Goal: Complete application form: Complete application form

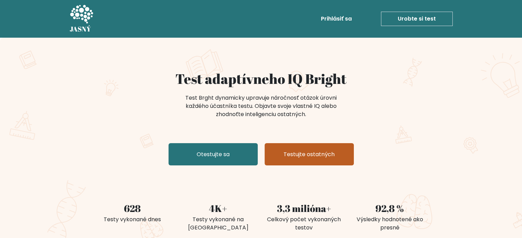
click at [295, 157] on font "Testujte ostatných" at bounding box center [308, 155] width 51 height 8
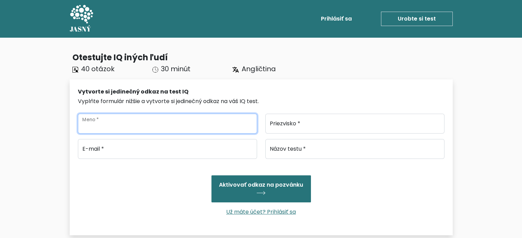
click at [180, 126] on input "Meno *" at bounding box center [167, 124] width 179 height 20
type input "[PERSON_NAME]"
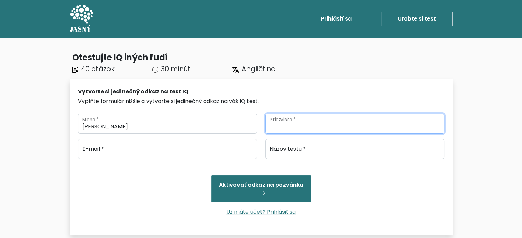
type input "[PERSON_NAME]"
type input "marekniznik28@gmail.com"
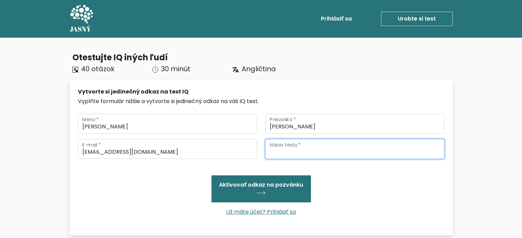
click at [304, 151] on input "Názov testu *" at bounding box center [354, 149] width 179 height 20
type input "yes"
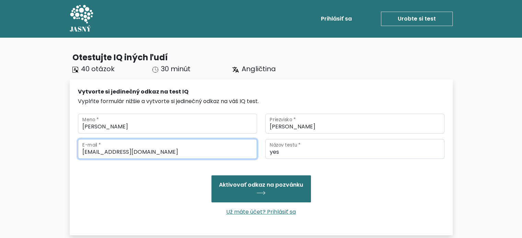
drag, startPoint x: 169, startPoint y: 153, endPoint x: 63, endPoint y: 156, distance: 105.7
type input "mareknenikral69@gmail.com"
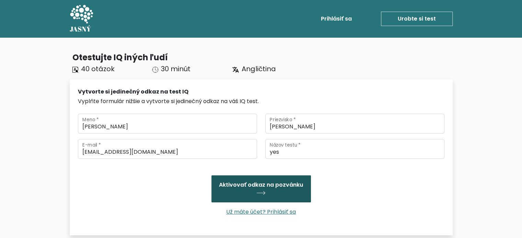
click at [267, 183] on font "Aktivovať odkaz na pozvánku" at bounding box center [261, 185] width 84 height 8
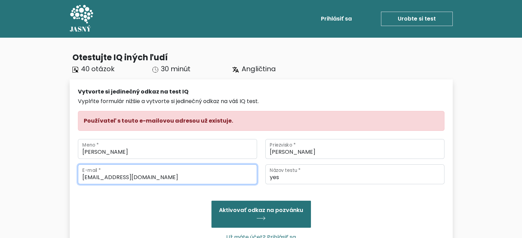
click at [110, 177] on input "mareknenikral69@gmail.com" at bounding box center [167, 175] width 179 height 20
drag, startPoint x: 111, startPoint y: 178, endPoint x: 101, endPoint y: 180, distance: 10.5
click at [101, 180] on input "mareknenikral69@gmail.com" at bounding box center [167, 175] width 179 height 20
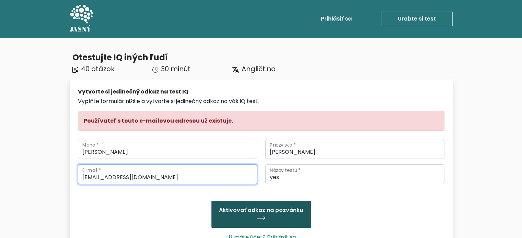
type input "[EMAIL_ADDRESS][DOMAIN_NAME]"
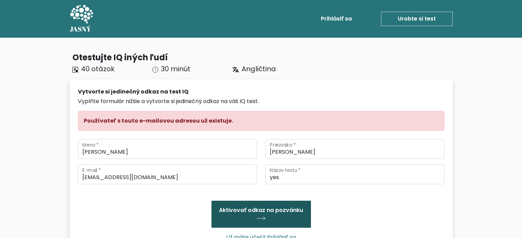
click at [259, 216] on button "Aktivovať odkaz na pozvánku" at bounding box center [260, 214] width 99 height 27
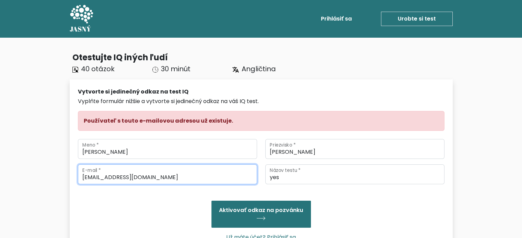
drag, startPoint x: 128, startPoint y: 180, endPoint x: 109, endPoint y: 181, distance: 18.9
click at [109, 181] on input "marekjekral69@gmail.com" at bounding box center [167, 175] width 179 height 20
click at [114, 177] on input "niznikmarek@gmail.com" at bounding box center [167, 175] width 179 height 20
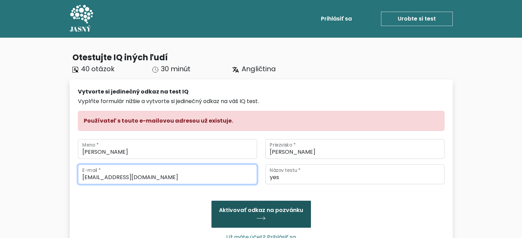
type input "[EMAIL_ADDRESS][DOMAIN_NAME]"
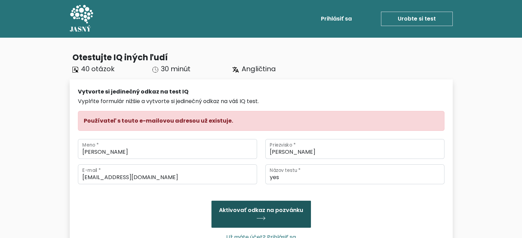
click at [253, 212] on font "Aktivovať odkaz na pozvánku" at bounding box center [261, 211] width 84 height 8
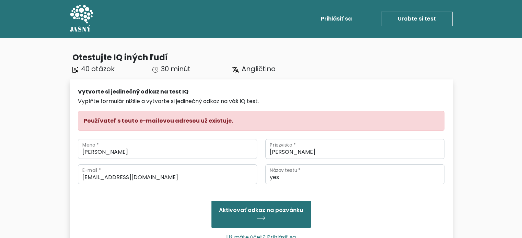
click at [169, 184] on div "[EMAIL_ADDRESS][DOMAIN_NAME] E-mail * yes Názov testu * Aktivovať odkaz na pozv…" at bounding box center [261, 206] width 366 height 83
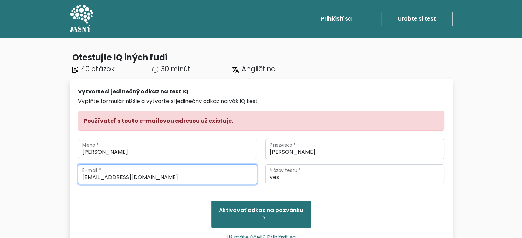
drag, startPoint x: 168, startPoint y: 182, endPoint x: 40, endPoint y: 181, distance: 127.6
paste input "[EMAIL_ADDRESS][DOMAIN_NAME]"
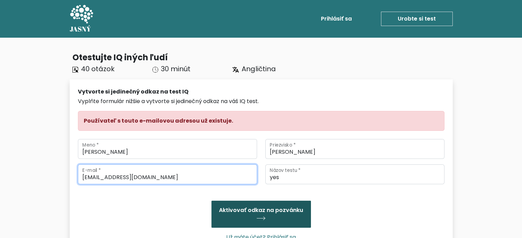
type input "[EMAIL_ADDRESS][DOMAIN_NAME]"
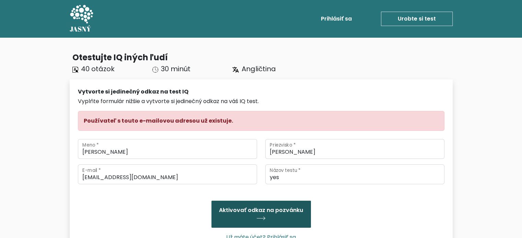
click at [269, 217] on button "Aktivovať odkaz na pozvánku" at bounding box center [260, 214] width 99 height 27
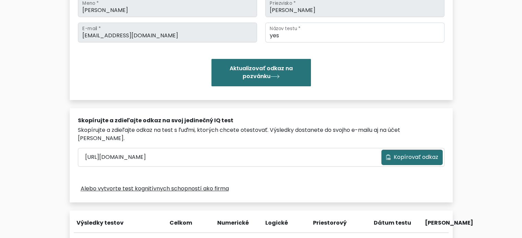
scroll to position [137, 0]
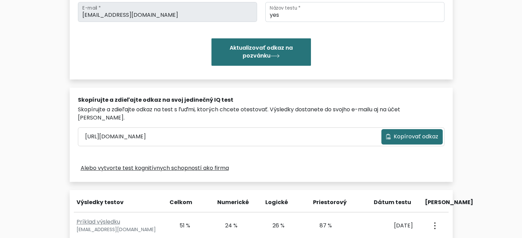
click at [385, 130] on button "Kopírovať odkaz" at bounding box center [411, 136] width 61 height 15
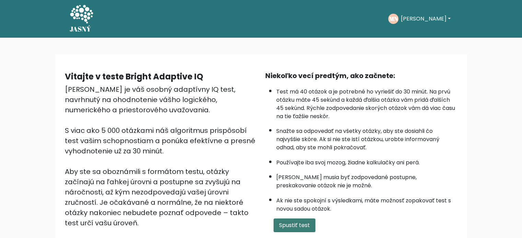
click at [277, 225] on button "Spustiť test" at bounding box center [294, 226] width 42 height 14
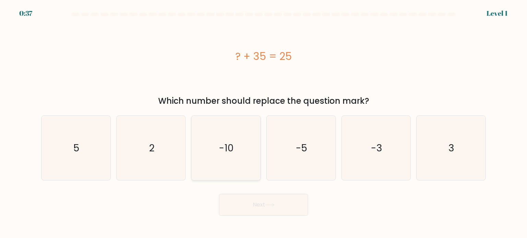
click at [231, 163] on icon "-10" at bounding box center [225, 148] width 64 height 64
click at [263, 123] on input "c. -10" at bounding box center [263, 120] width 0 height 3
radio input "true"
click at [264, 208] on button "Next" at bounding box center [263, 205] width 89 height 22
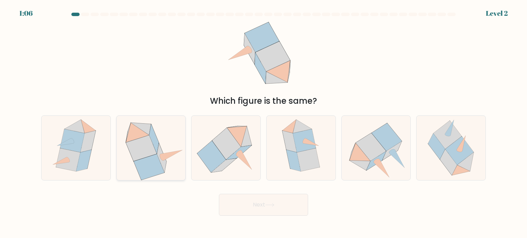
click at [168, 159] on icon at bounding box center [151, 148] width 67 height 64
click at [263, 123] on input "b." at bounding box center [263, 120] width 0 height 3
radio input "true"
click at [263, 205] on button "Next" at bounding box center [263, 205] width 89 height 22
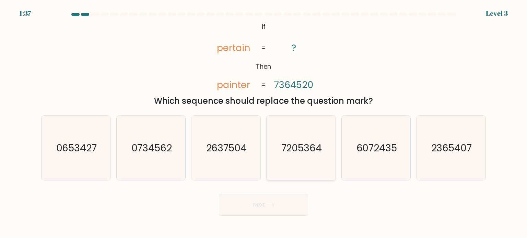
click at [314, 142] on text "7205364" at bounding box center [301, 148] width 41 height 14
click at [264, 123] on input "d. 7205364" at bounding box center [263, 120] width 0 height 3
radio input "true"
click at [270, 202] on button "Next" at bounding box center [263, 205] width 89 height 22
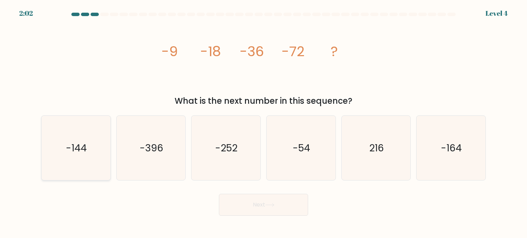
click at [73, 161] on icon "-144" at bounding box center [76, 148] width 64 height 64
click at [263, 123] on input "a. -144" at bounding box center [263, 120] width 0 height 3
radio input "true"
click at [258, 210] on button "Next" at bounding box center [263, 205] width 89 height 22
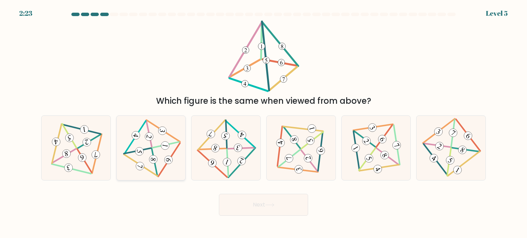
click at [153, 149] on icon at bounding box center [150, 148] width 53 height 52
click at [263, 123] on input "b." at bounding box center [263, 120] width 0 height 3
radio input "true"
click at [272, 203] on button "Next" at bounding box center [263, 205] width 89 height 22
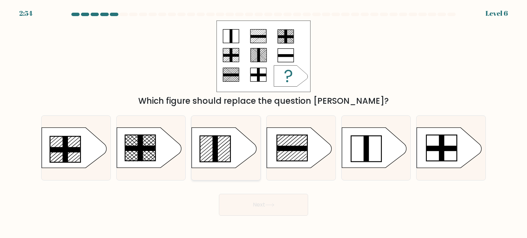
click at [217, 157] on rect at bounding box center [215, 149] width 5 height 26
click at [263, 123] on input "c." at bounding box center [263, 120] width 0 height 3
radio input "true"
click at [272, 204] on icon at bounding box center [269, 205] width 9 height 4
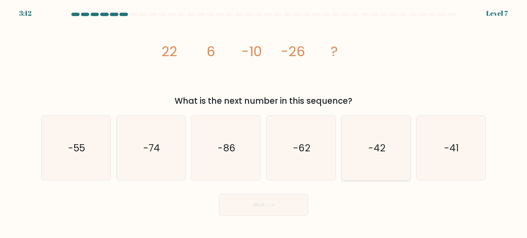
click at [373, 148] on text "-42" at bounding box center [376, 148] width 17 height 14
click at [264, 123] on input "e. -42" at bounding box center [263, 120] width 0 height 3
radio input "true"
click at [275, 202] on button "Next" at bounding box center [263, 205] width 89 height 22
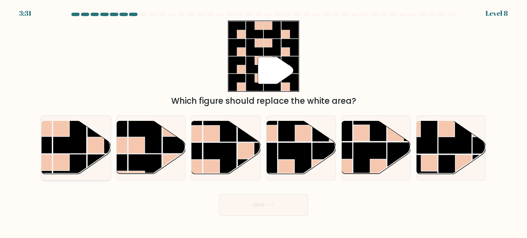
click at [72, 141] on rect at bounding box center [70, 137] width 34 height 34
click at [263, 123] on input "a." at bounding box center [263, 120] width 0 height 3
radio input "true"
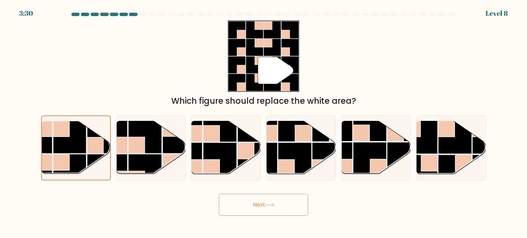
click at [281, 201] on button "Next" at bounding box center [263, 205] width 89 height 22
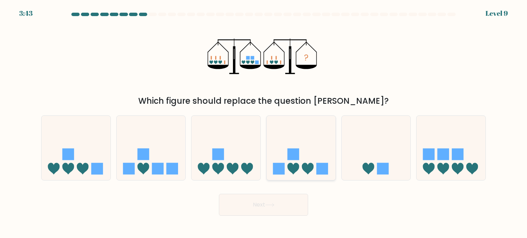
click at [305, 171] on icon at bounding box center [308, 169] width 12 height 12
click at [264, 123] on input "d." at bounding box center [263, 120] width 0 height 3
radio input "true"
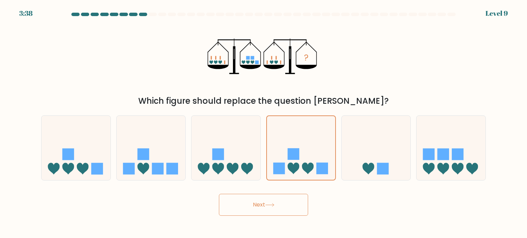
click at [284, 211] on button "Next" at bounding box center [263, 205] width 89 height 22
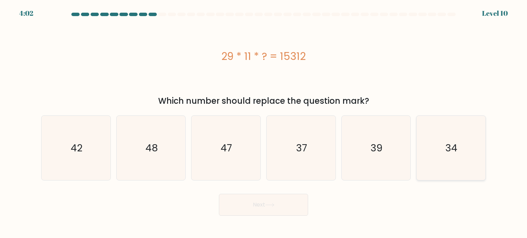
click at [466, 140] on icon "34" at bounding box center [450, 148] width 64 height 64
click at [264, 123] on input "f. 34" at bounding box center [263, 120] width 0 height 3
radio input "true"
click at [276, 211] on button "Next" at bounding box center [263, 205] width 89 height 22
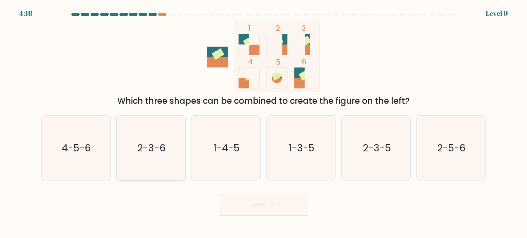
click at [157, 150] on text "2-3-6" at bounding box center [151, 148] width 28 height 14
click at [263, 123] on input "b. 2-3-6" at bounding box center [263, 120] width 0 height 3
radio input "true"
click at [266, 212] on button "Next" at bounding box center [263, 205] width 89 height 22
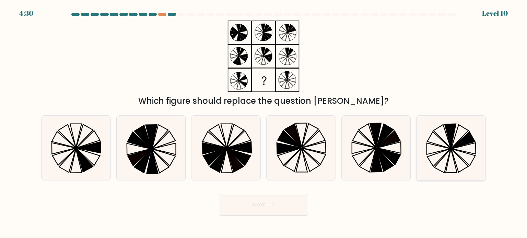
click at [452, 151] on icon at bounding box center [450, 148] width 64 height 64
click at [264, 123] on input "f." at bounding box center [263, 120] width 0 height 3
radio input "true"
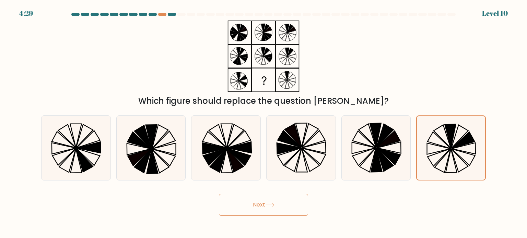
click at [295, 205] on button "Next" at bounding box center [263, 205] width 89 height 22
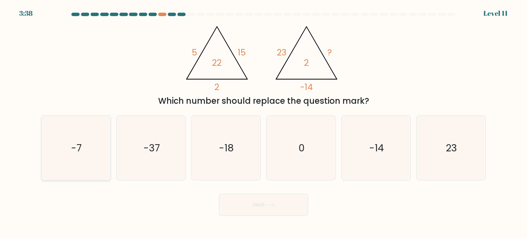
click at [82, 145] on icon "-7" at bounding box center [76, 148] width 64 height 64
click at [263, 123] on input "a. -7" at bounding box center [263, 120] width 0 height 3
radio input "true"
click at [250, 202] on button "Next" at bounding box center [263, 205] width 89 height 22
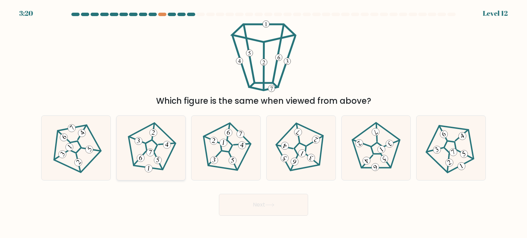
click at [141, 159] on 434 at bounding box center [140, 158] width 9 height 9
click at [263, 123] on input "b." at bounding box center [263, 120] width 0 height 3
radio input "true"
click at [250, 201] on button "Next" at bounding box center [263, 205] width 89 height 22
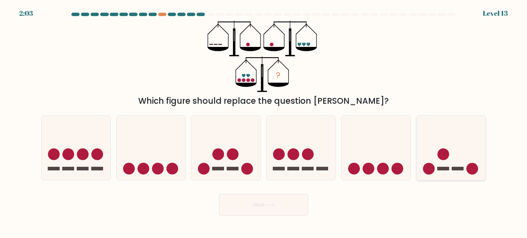
click at [448, 156] on circle at bounding box center [443, 154] width 12 height 12
click at [264, 123] on input "f." at bounding box center [263, 120] width 0 height 3
radio input "true"
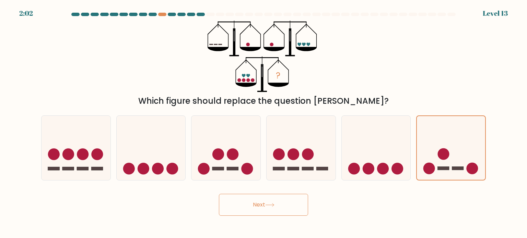
click at [265, 200] on button "Next" at bounding box center [263, 205] width 89 height 22
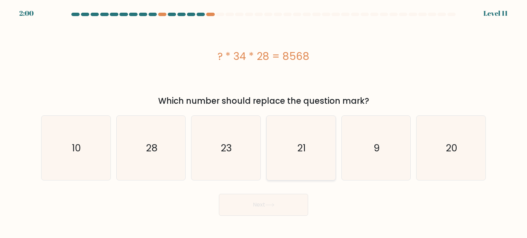
click at [295, 148] on icon "21" at bounding box center [301, 148] width 64 height 64
click at [264, 123] on input "d. 21" at bounding box center [263, 120] width 0 height 3
radio input "true"
click at [283, 206] on button "Next" at bounding box center [263, 205] width 89 height 22
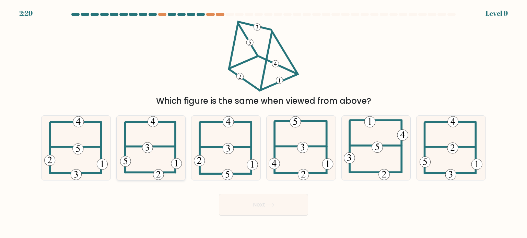
click at [161, 161] on icon at bounding box center [151, 148] width 62 height 64
click at [263, 123] on input "b." at bounding box center [263, 120] width 0 height 3
radio input "true"
click at [243, 200] on button "Next" at bounding box center [263, 205] width 89 height 22
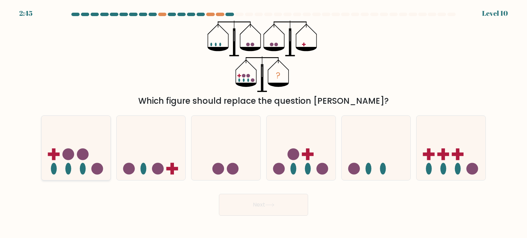
click at [81, 172] on ellipse at bounding box center [83, 169] width 6 height 12
click at [263, 123] on input "a." at bounding box center [263, 120] width 0 height 3
radio input "true"
click at [277, 209] on button "Next" at bounding box center [263, 205] width 89 height 22
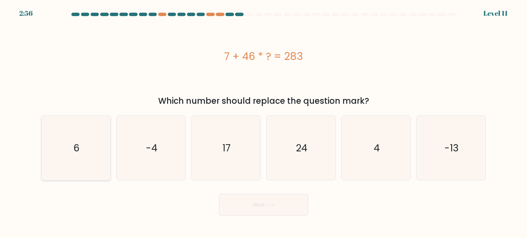
click at [86, 156] on icon "6" at bounding box center [76, 148] width 64 height 64
click at [263, 123] on input "a. 6" at bounding box center [263, 120] width 0 height 3
radio input "true"
click at [267, 200] on button "Next" at bounding box center [263, 205] width 89 height 22
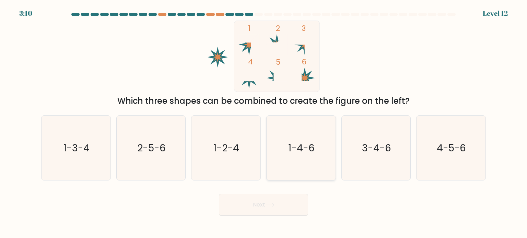
click at [306, 141] on icon "1-4-6" at bounding box center [301, 148] width 64 height 64
click at [264, 123] on input "d. 1-4-6" at bounding box center [263, 120] width 0 height 3
radio input "true"
click at [276, 208] on button "Next" at bounding box center [263, 205] width 89 height 22
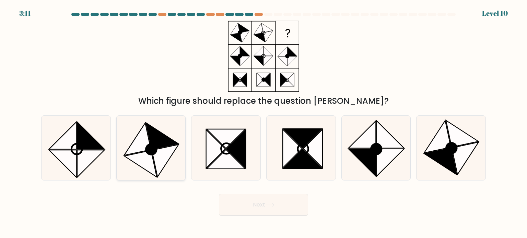
click at [151, 149] on icon at bounding box center [151, 149] width 11 height 11
click at [263, 123] on input "b." at bounding box center [263, 120] width 0 height 3
radio input "true"
click at [260, 206] on button "Next" at bounding box center [263, 205] width 89 height 22
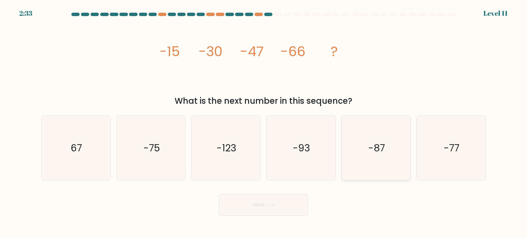
click at [372, 162] on icon "-87" at bounding box center [376, 148] width 64 height 64
click at [264, 123] on input "e. -87" at bounding box center [263, 120] width 0 height 3
radio input "true"
click at [274, 204] on icon at bounding box center [269, 205] width 9 height 4
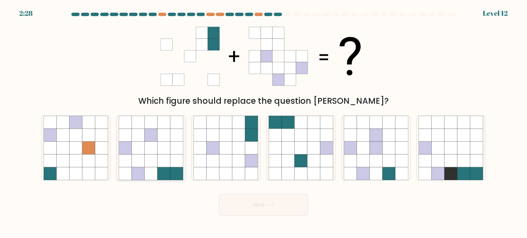
click at [146, 130] on icon at bounding box center [150, 135] width 13 height 13
click at [263, 123] on input "b." at bounding box center [263, 120] width 0 height 3
radio input "true"
click at [281, 210] on button "Next" at bounding box center [263, 205] width 89 height 22
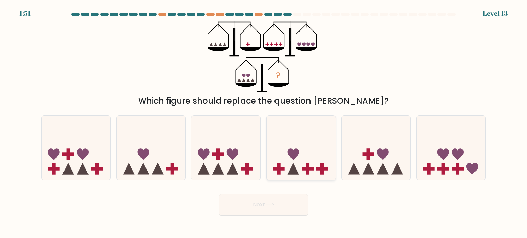
click at [304, 165] on icon at bounding box center [300, 148] width 69 height 57
click at [264, 123] on input "d." at bounding box center [263, 120] width 0 height 3
radio input "true"
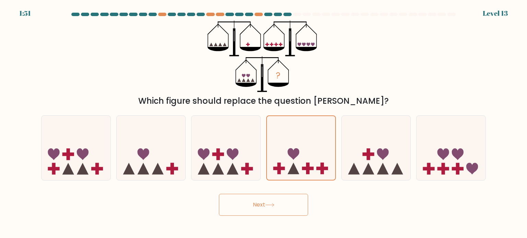
click at [276, 209] on button "Next" at bounding box center [263, 205] width 89 height 22
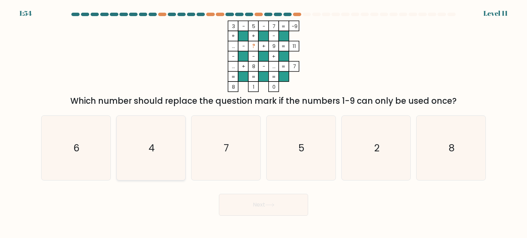
click at [168, 147] on icon "4" at bounding box center [151, 148] width 64 height 64
click at [263, 123] on input "b. 4" at bounding box center [263, 120] width 0 height 3
radio input "true"
click at [263, 203] on button "Next" at bounding box center [263, 205] width 89 height 22
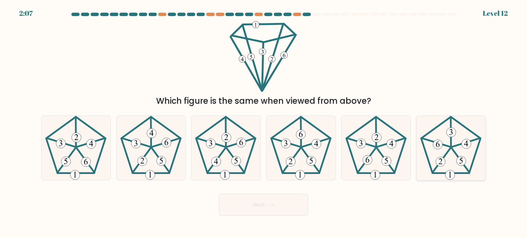
click at [444, 155] on icon at bounding box center [450, 148] width 64 height 64
click at [264, 123] on input "f." at bounding box center [263, 120] width 0 height 3
radio input "true"
click at [290, 202] on button "Next" at bounding box center [263, 205] width 89 height 22
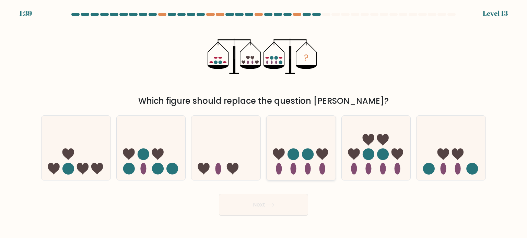
click at [289, 163] on icon at bounding box center [300, 148] width 69 height 57
click at [264, 123] on input "d." at bounding box center [263, 120] width 0 height 3
radio input "true"
click at [266, 207] on button "Next" at bounding box center [263, 205] width 89 height 22
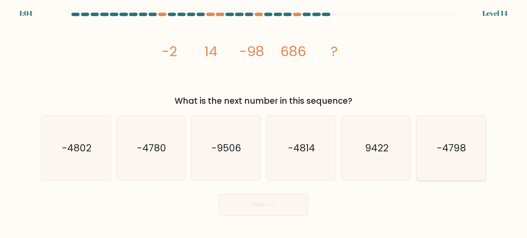
click at [476, 159] on icon "-4798" at bounding box center [450, 148] width 64 height 64
click at [264, 123] on input "f. -4798" at bounding box center [263, 120] width 0 height 3
radio input "true"
click at [289, 210] on button "Next" at bounding box center [263, 205] width 89 height 22
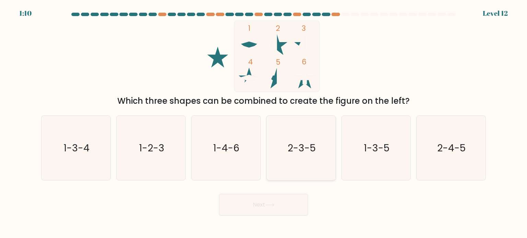
click at [300, 137] on icon "2-3-5" at bounding box center [301, 148] width 64 height 64
click at [264, 123] on input "d. 2-3-5" at bounding box center [263, 120] width 0 height 3
radio input "true"
click at [285, 205] on button "Next" at bounding box center [263, 205] width 89 height 22
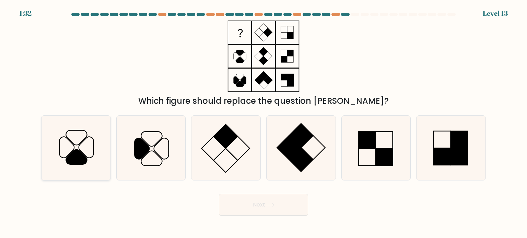
click at [79, 158] on icon at bounding box center [76, 157] width 21 height 15
click at [263, 123] on input "a." at bounding box center [263, 120] width 0 height 3
radio input "true"
click at [255, 202] on button "Next" at bounding box center [263, 205] width 89 height 22
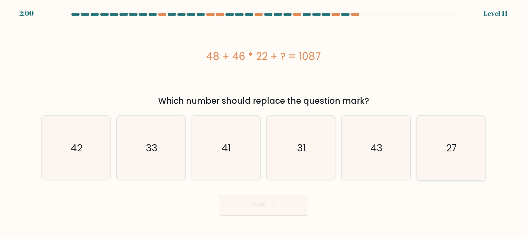
drag, startPoint x: 454, startPoint y: 141, endPoint x: 422, endPoint y: 156, distance: 35.6
click at [455, 141] on icon "27" at bounding box center [450, 148] width 64 height 64
click at [264, 123] on input "f. 27" at bounding box center [263, 120] width 0 height 3
radio input "true"
click at [288, 207] on button "Next" at bounding box center [263, 205] width 89 height 22
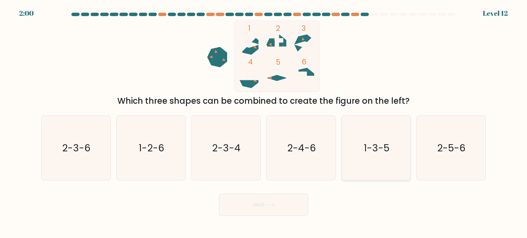
click at [376, 152] on text "1-3-5" at bounding box center [377, 148] width 26 height 14
click at [264, 123] on input "e. 1-3-5" at bounding box center [263, 120] width 0 height 3
radio input "true"
click at [274, 201] on button "Next" at bounding box center [263, 205] width 89 height 22
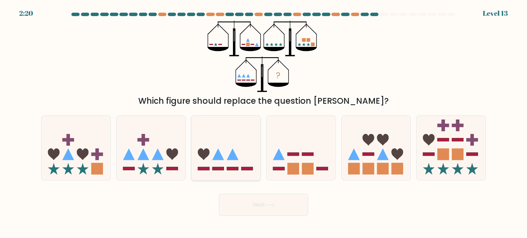
click at [235, 151] on icon at bounding box center [225, 148] width 69 height 57
click at [263, 123] on input "c." at bounding box center [263, 120] width 0 height 3
radio input "true"
click at [277, 211] on button "Next" at bounding box center [263, 205] width 89 height 22
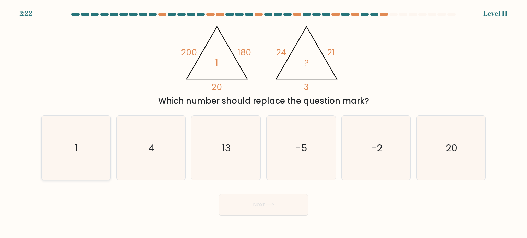
click at [78, 149] on text "1" at bounding box center [76, 148] width 3 height 14
click at [263, 123] on input "a. 1" at bounding box center [263, 120] width 0 height 3
radio input "true"
click at [264, 204] on button "Next" at bounding box center [263, 205] width 89 height 22
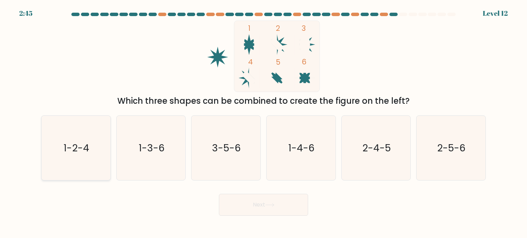
click at [86, 135] on icon "1-2-4" at bounding box center [76, 148] width 64 height 64
click at [263, 123] on input "a. 1-2-4" at bounding box center [263, 120] width 0 height 3
radio input "true"
click at [364, 153] on text "2-4-5" at bounding box center [376, 148] width 28 height 14
click at [264, 123] on input "e. 2-4-5" at bounding box center [263, 120] width 0 height 3
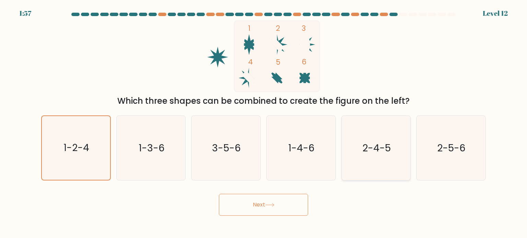
radio input "true"
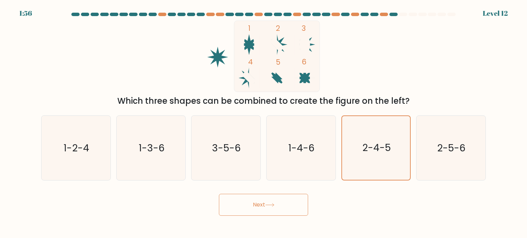
click at [289, 208] on button "Next" at bounding box center [263, 205] width 89 height 22
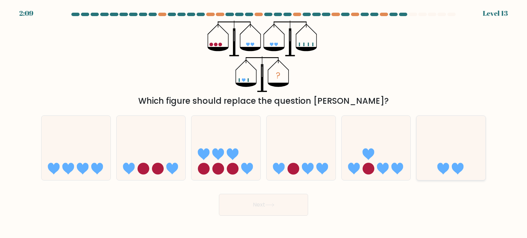
click at [452, 161] on icon at bounding box center [450, 148] width 69 height 57
click at [264, 123] on input "f." at bounding box center [263, 120] width 0 height 3
radio input "true"
click at [280, 200] on button "Next" at bounding box center [263, 205] width 89 height 22
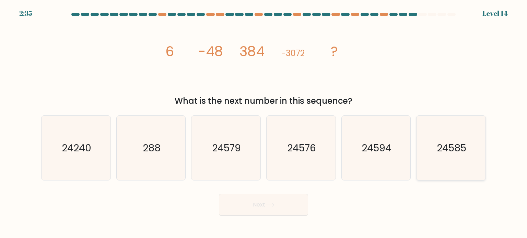
click at [420, 157] on icon "24585" at bounding box center [450, 148] width 64 height 64
click at [264, 123] on input "f. 24585" at bounding box center [263, 120] width 0 height 3
radio input "true"
click at [273, 206] on icon at bounding box center [269, 205] width 9 height 4
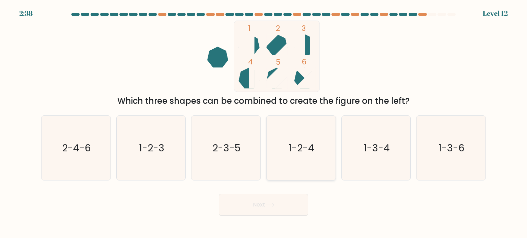
click at [297, 141] on icon "1-2-4" at bounding box center [301, 148] width 64 height 64
click at [264, 123] on input "d. 1-2-4" at bounding box center [263, 120] width 0 height 3
radio input "true"
click at [284, 205] on button "Next" at bounding box center [263, 205] width 89 height 22
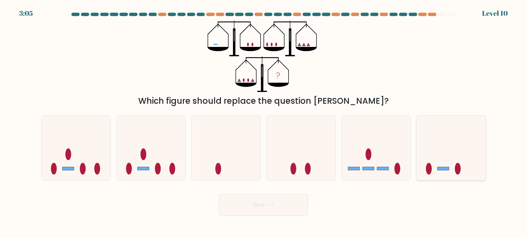
click at [454, 162] on icon at bounding box center [450, 148] width 69 height 57
click at [264, 123] on input "f." at bounding box center [263, 120] width 0 height 3
radio input "true"
click at [266, 209] on button "Next" at bounding box center [263, 205] width 89 height 22
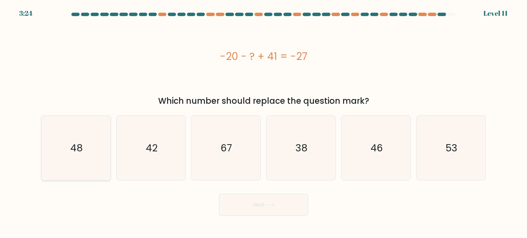
click at [88, 176] on icon "48" at bounding box center [76, 148] width 64 height 64
click at [263, 123] on input "a. 48" at bounding box center [263, 120] width 0 height 3
radio input "true"
click at [297, 211] on button "Next" at bounding box center [263, 205] width 89 height 22
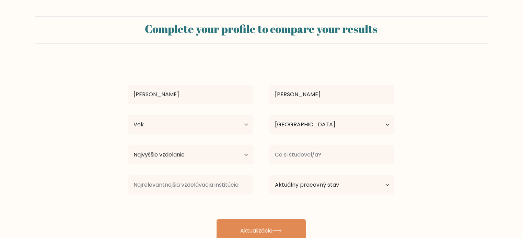
select select "SK"
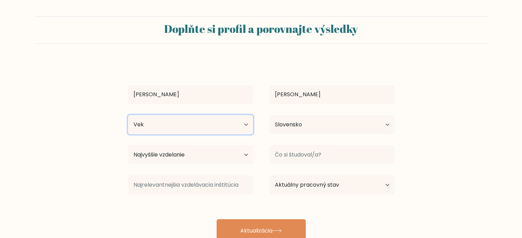
click at [233, 123] on select "Vek Do 18 rokov 18 – 24 rokov 25-34 rokov 35-44 rokov 45-54 rokov 55-64 rokov 6…" at bounding box center [190, 124] width 125 height 19
select select "18_24"
click at [128, 115] on select "Vek Do 18 rokov 18 – 24 rokov 25-34 rokov 35-44 rokov 45-54 rokov 55-64 rokov 6…" at bounding box center [190, 124] width 125 height 19
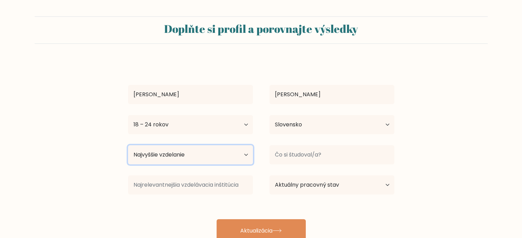
click at [203, 156] on select "Najvyššie vzdelanie Žiadna školská dochádzka Primárne Nižšie stredné školy Vyšš…" at bounding box center [190, 154] width 125 height 19
select select "lower_secondary"
click at [128, 145] on select "Najvyššie vzdelanie Žiadna školská dochádzka Primárne Nižšie stredné školy Vyšš…" at bounding box center [190, 154] width 125 height 19
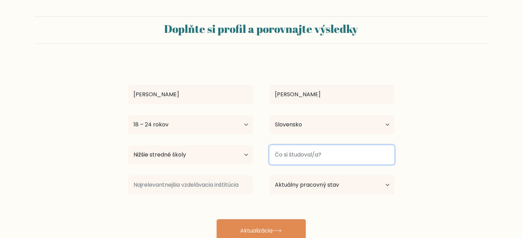
click at [289, 155] on input at bounding box center [331, 154] width 125 height 19
type input "Stredna škola"
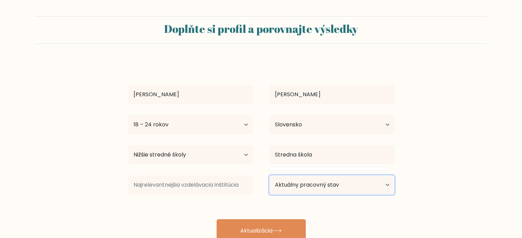
click at [313, 190] on select "Aktuálny pracovný stav Zamestnaný Študent V dôchodku Iné / nechcem odpovedať" at bounding box center [331, 185] width 125 height 19
select select "employed"
click at [269, 176] on select "Aktuálny pracovný stav Zamestnaný Študent V dôchodku Iné / nechcem odpovedať" at bounding box center [331, 185] width 125 height 19
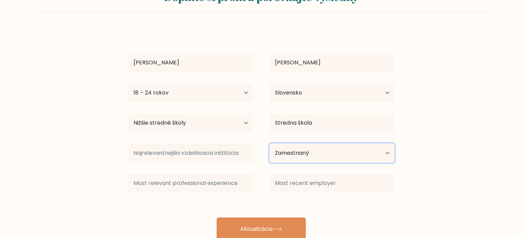
scroll to position [34, 0]
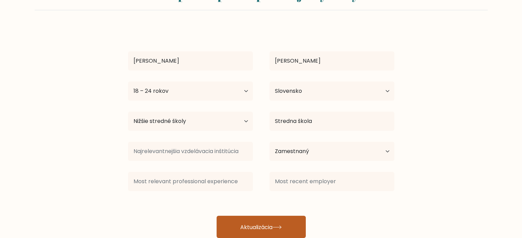
click at [283, 223] on button "Aktualizácia" at bounding box center [260, 227] width 89 height 22
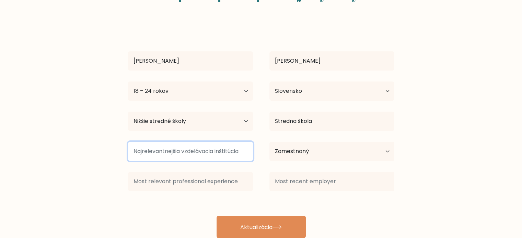
click at [208, 152] on input at bounding box center [190, 151] width 125 height 19
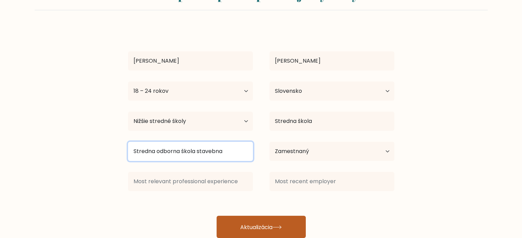
type input "Stredna odborna škola stavebna"
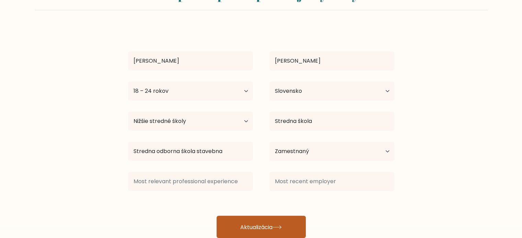
click at [243, 234] on button "Aktualizácia" at bounding box center [260, 227] width 89 height 22
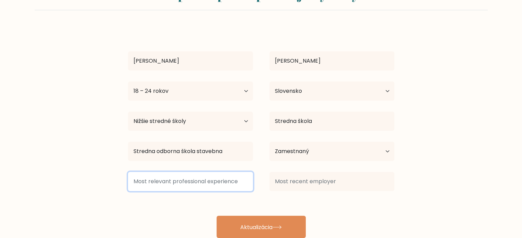
click at [211, 186] on input at bounding box center [190, 181] width 125 height 19
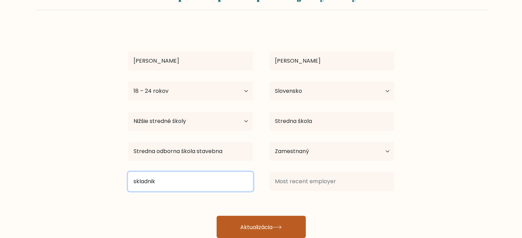
type input "skladnik"
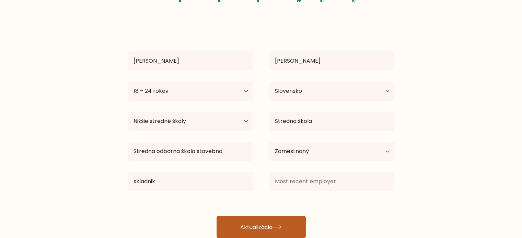
click at [238, 232] on button "Aktualizácia" at bounding box center [260, 227] width 89 height 22
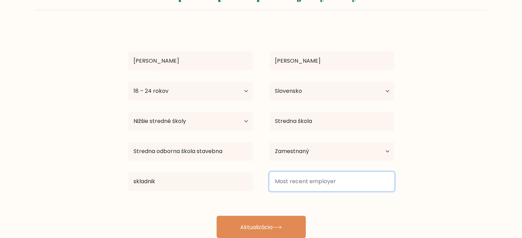
click at [293, 187] on input at bounding box center [331, 181] width 125 height 19
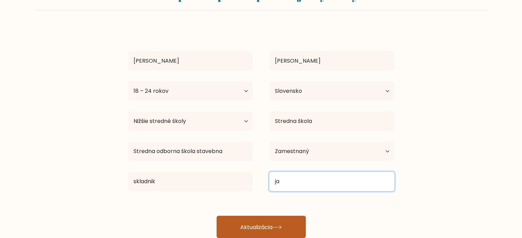
type input "ja"
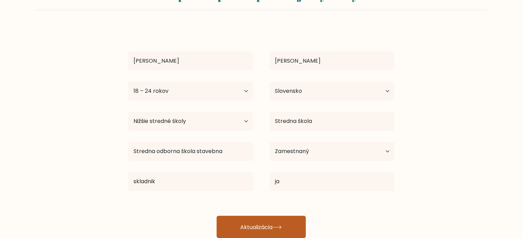
click at [281, 223] on button "Aktualizácia" at bounding box center [260, 227] width 89 height 22
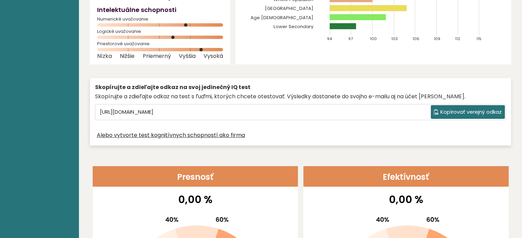
scroll to position [137, 0]
